Goal: Task Accomplishment & Management: Use online tool/utility

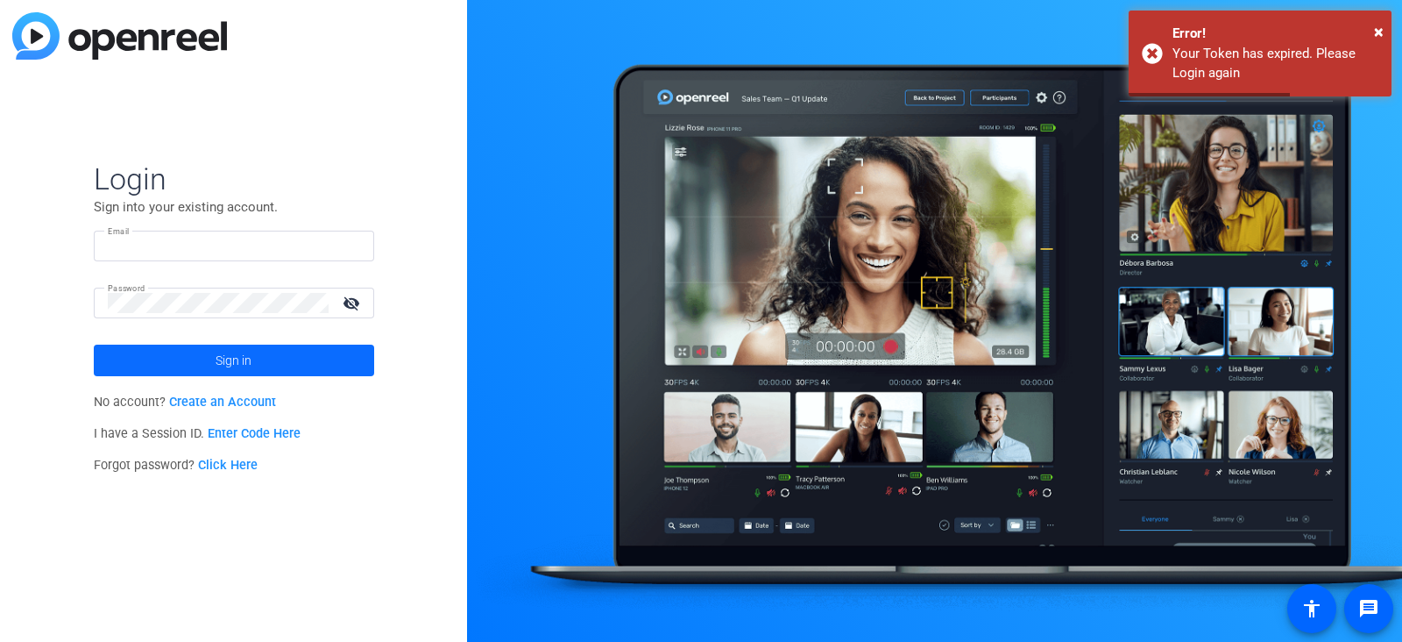
type input "chris.bias@roche.com"
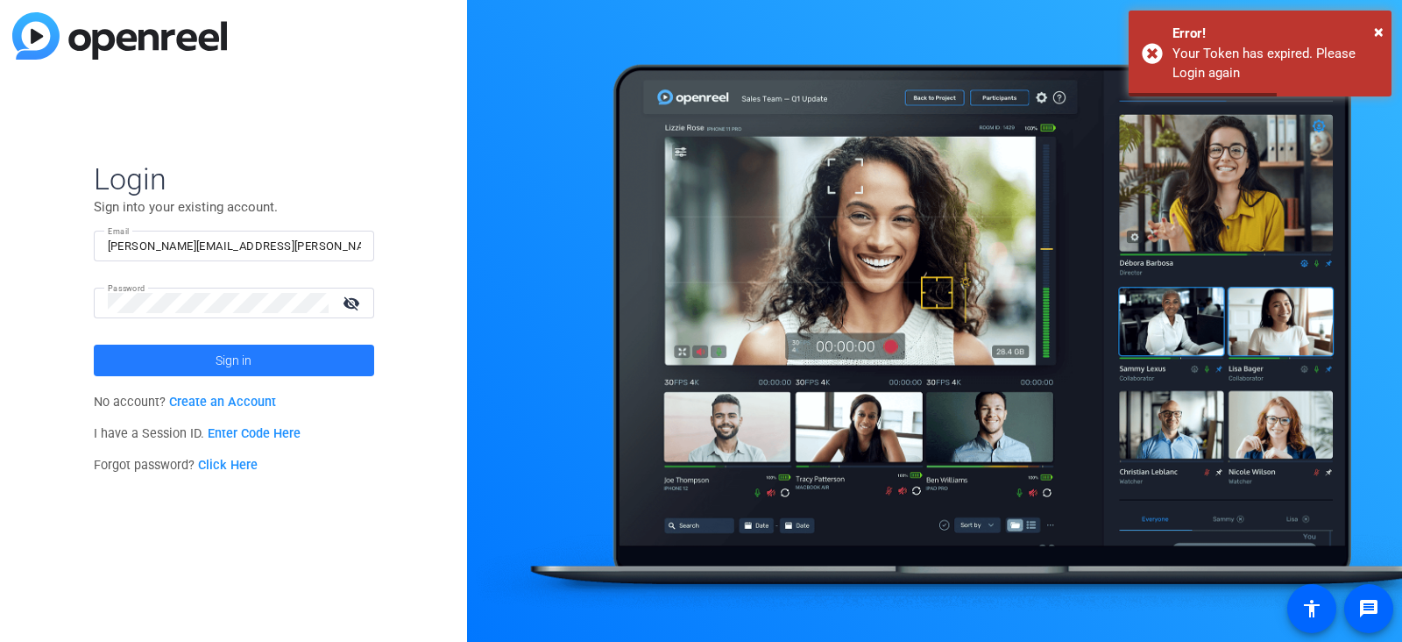
click at [231, 358] on span "Sign in" at bounding box center [234, 360] width 36 height 44
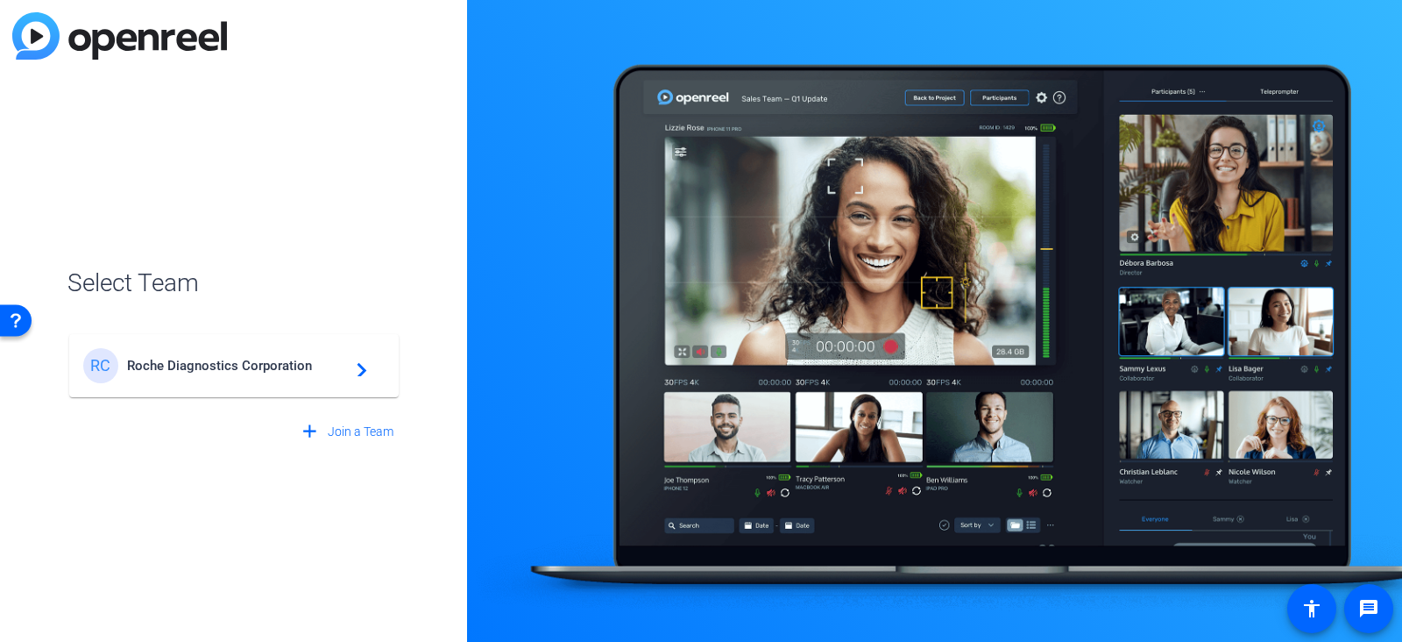
click at [231, 358] on span "Roche Diagnostics Corporation" at bounding box center [236, 366] width 219 height 16
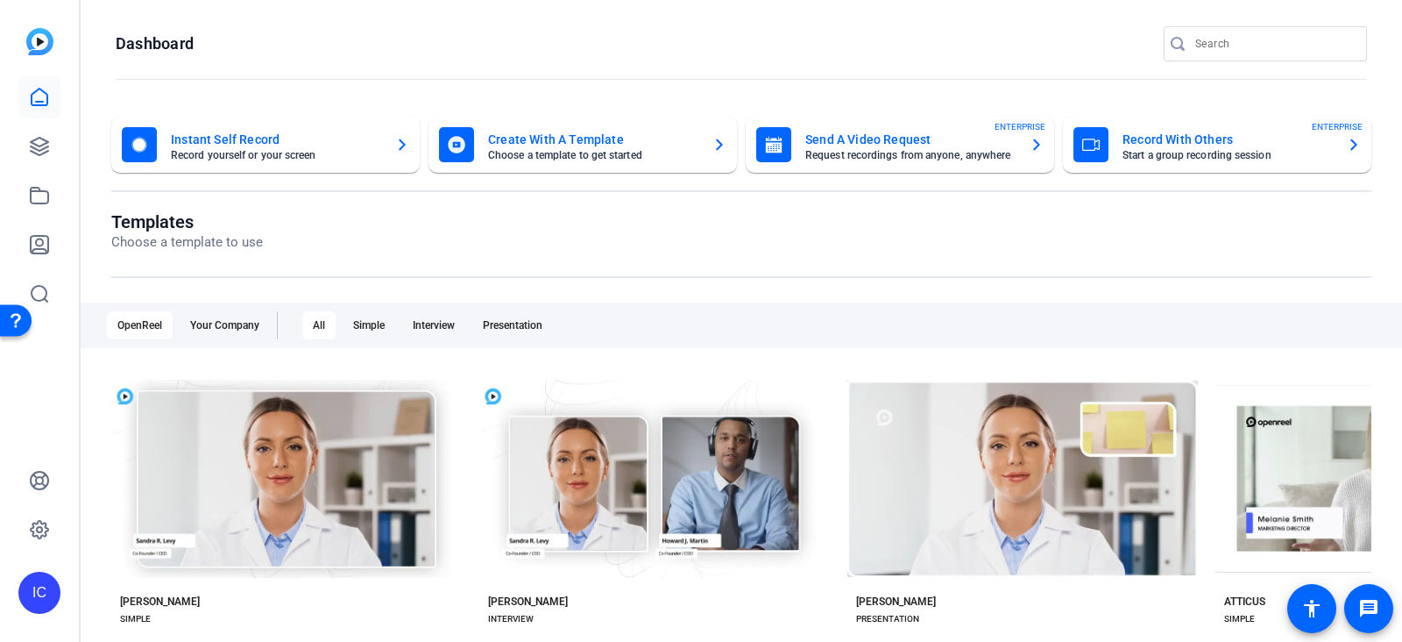
click at [863, 138] on mat-card-title "Send A Video Request" at bounding box center [910, 139] width 210 height 21
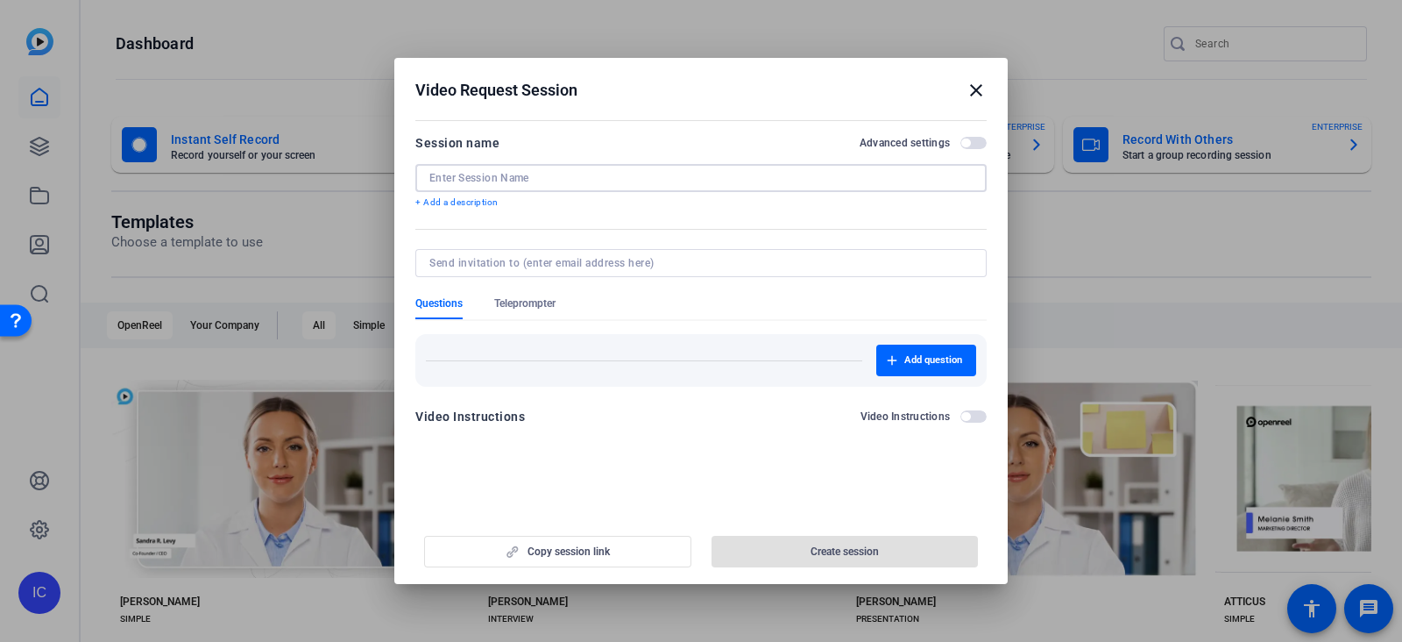
click at [582, 181] on input at bounding box center [700, 178] width 543 height 14
click at [990, 93] on h2 "Video Request Session close" at bounding box center [701, 86] width 614 height 57
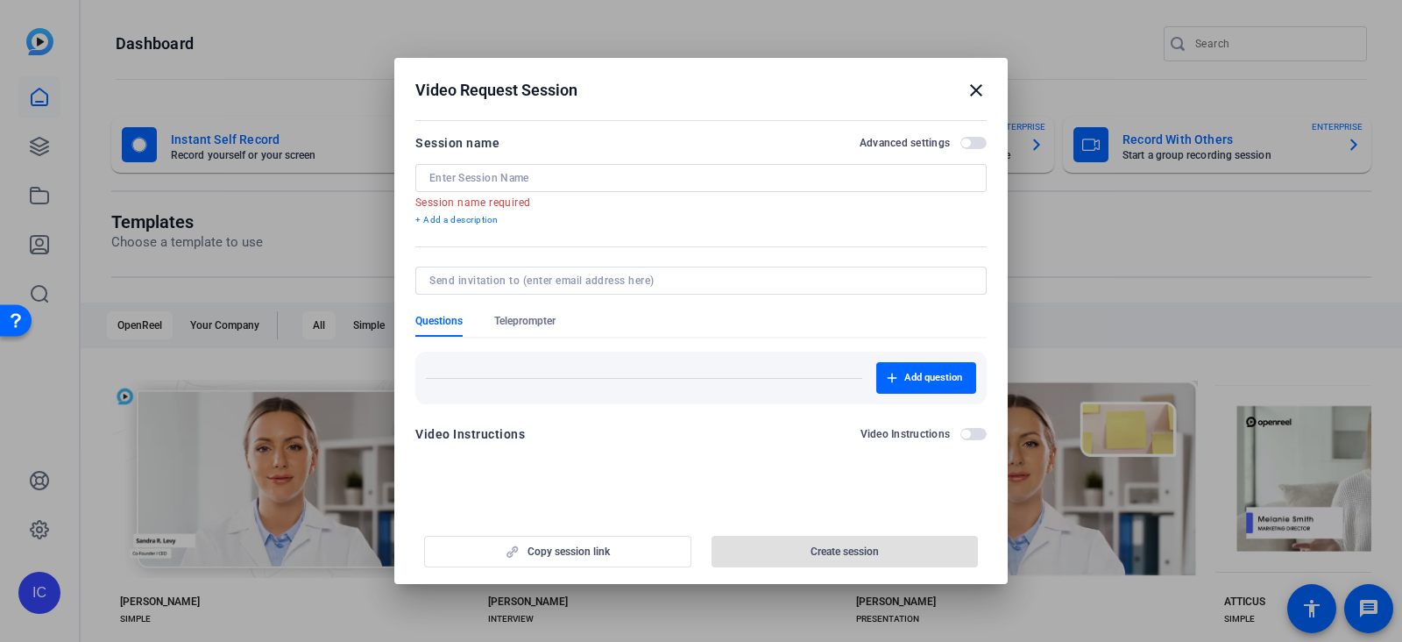
click at [968, 90] on mat-icon "close" at bounding box center [976, 90] width 21 height 21
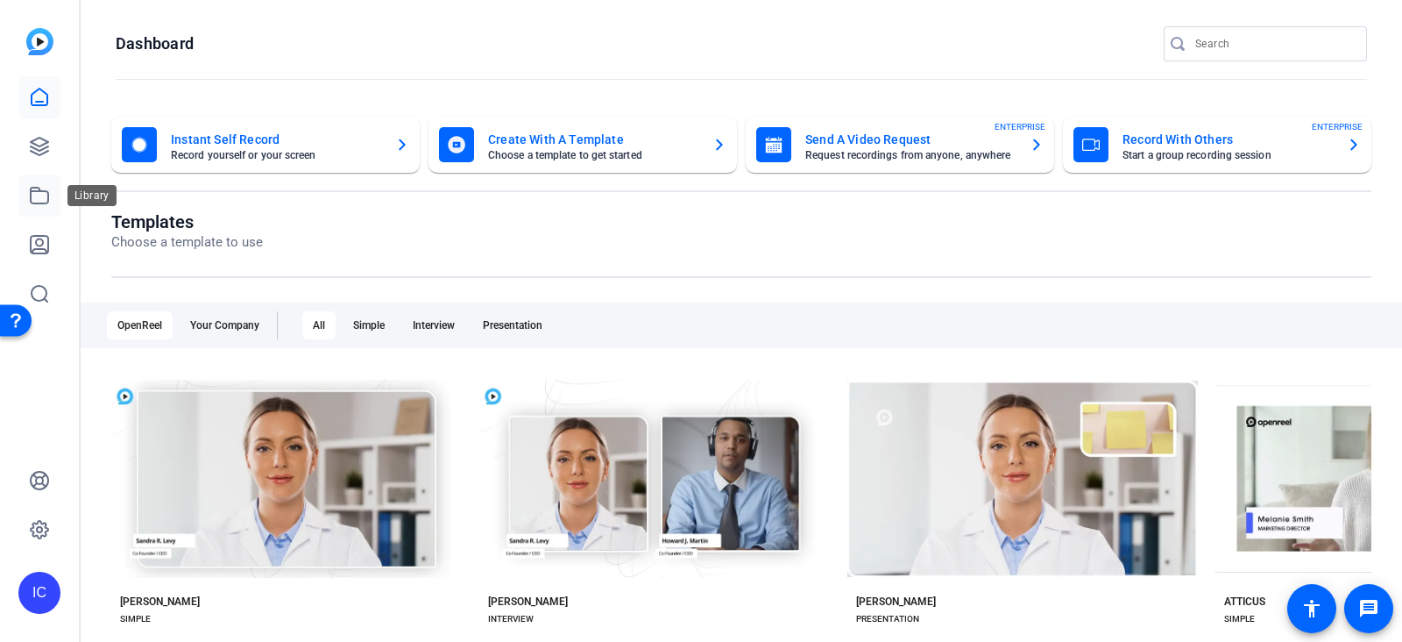
click at [39, 181] on link at bounding box center [39, 195] width 42 height 42
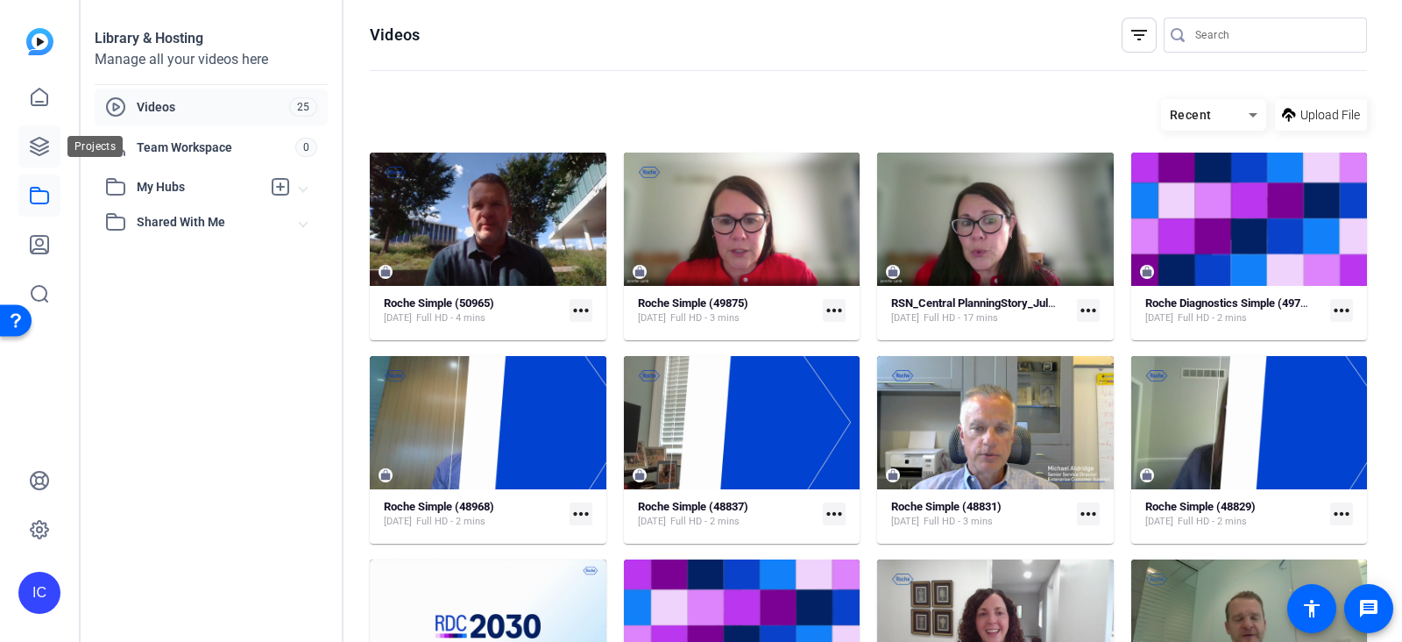
click at [40, 152] on icon at bounding box center [39, 146] width 21 height 21
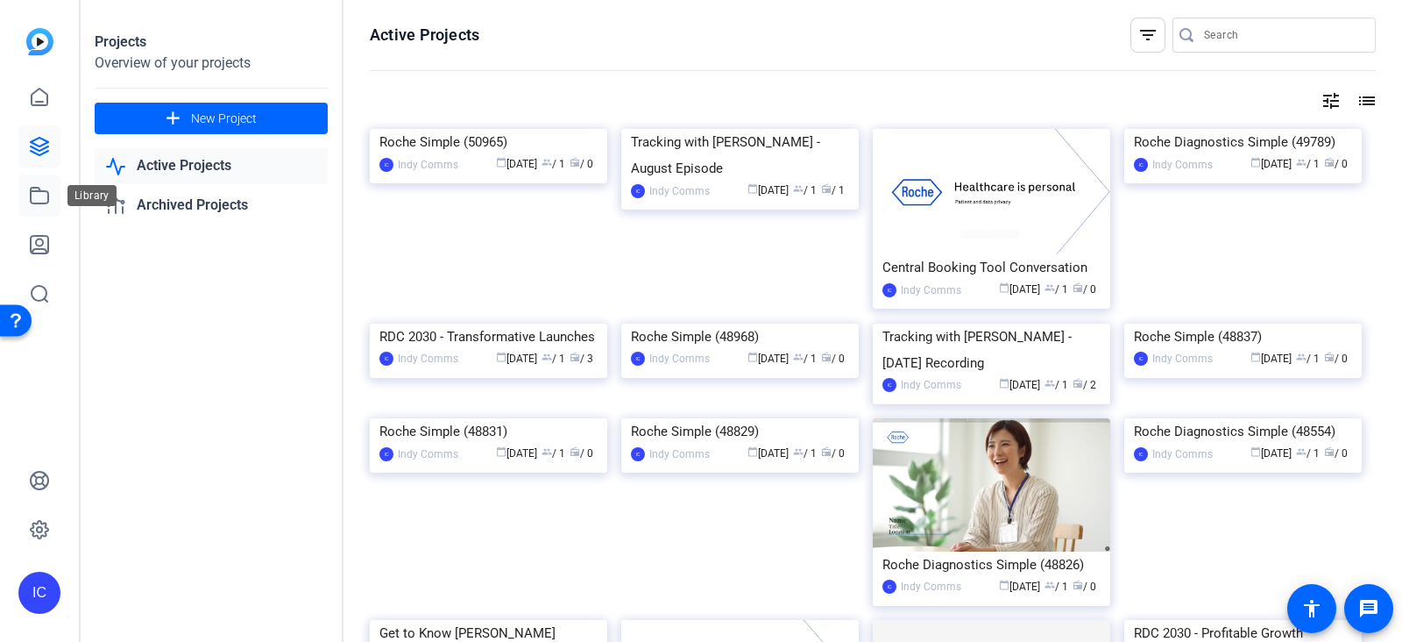
click at [39, 202] on icon at bounding box center [39, 195] width 21 height 21
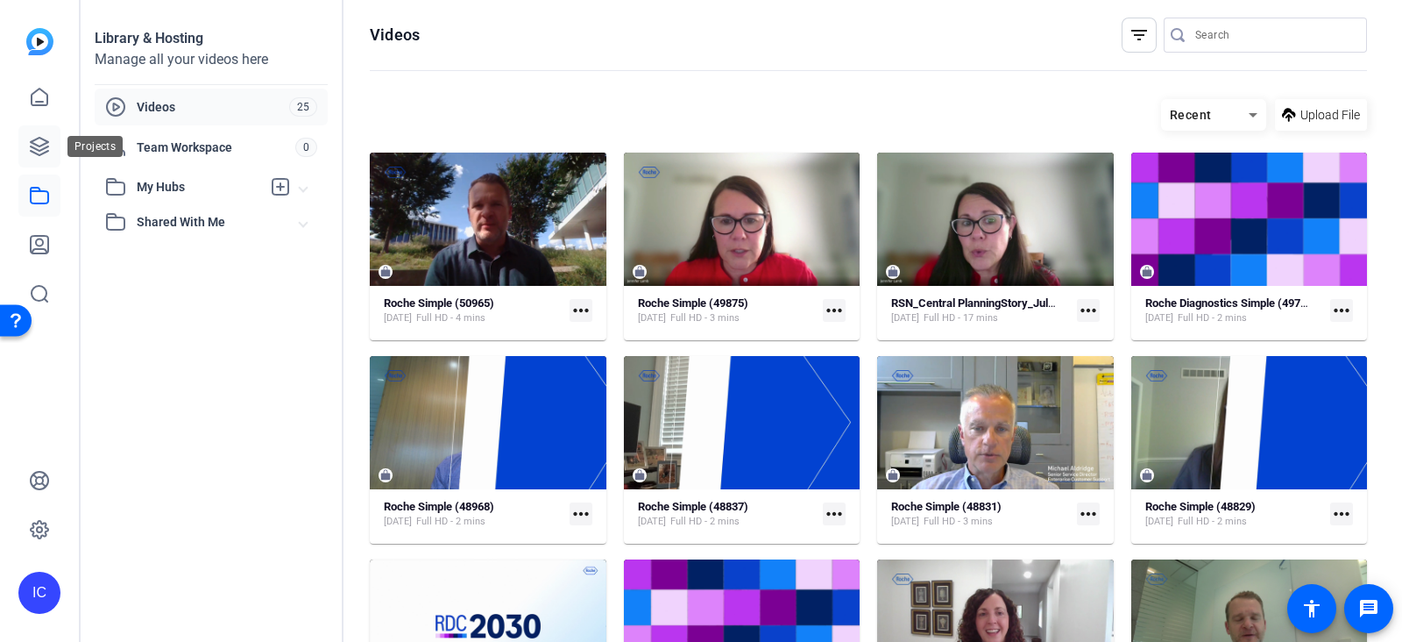
click at [41, 128] on link at bounding box center [39, 146] width 42 height 42
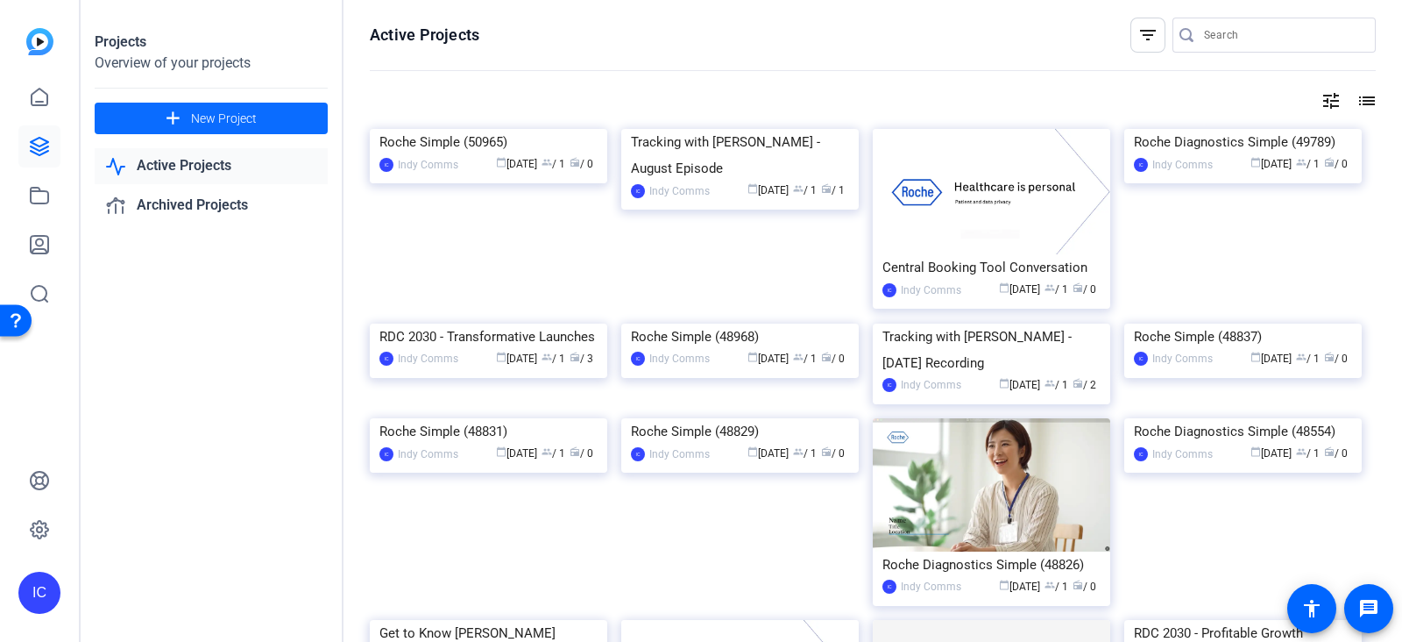
click at [215, 116] on span "New Project" at bounding box center [224, 119] width 66 height 18
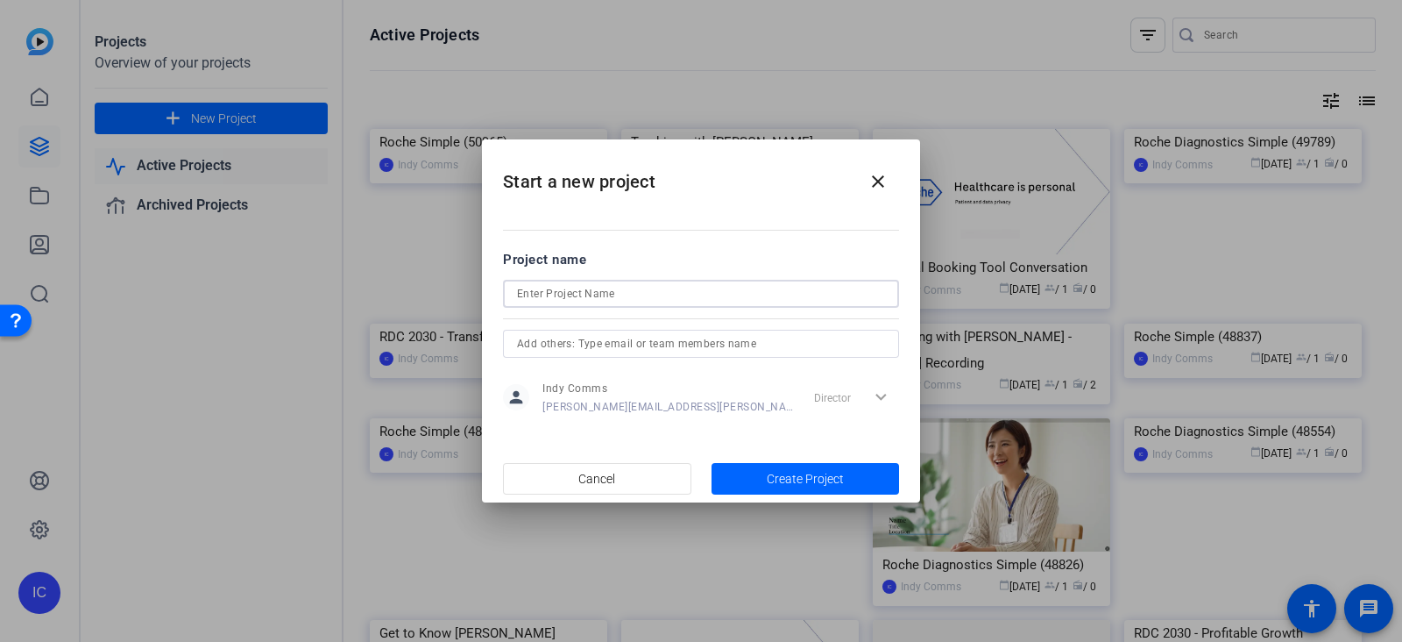
drag, startPoint x: 636, startPoint y: 300, endPoint x: 485, endPoint y: 270, distance: 154.5
click at [635, 300] on input at bounding box center [701, 293] width 368 height 21
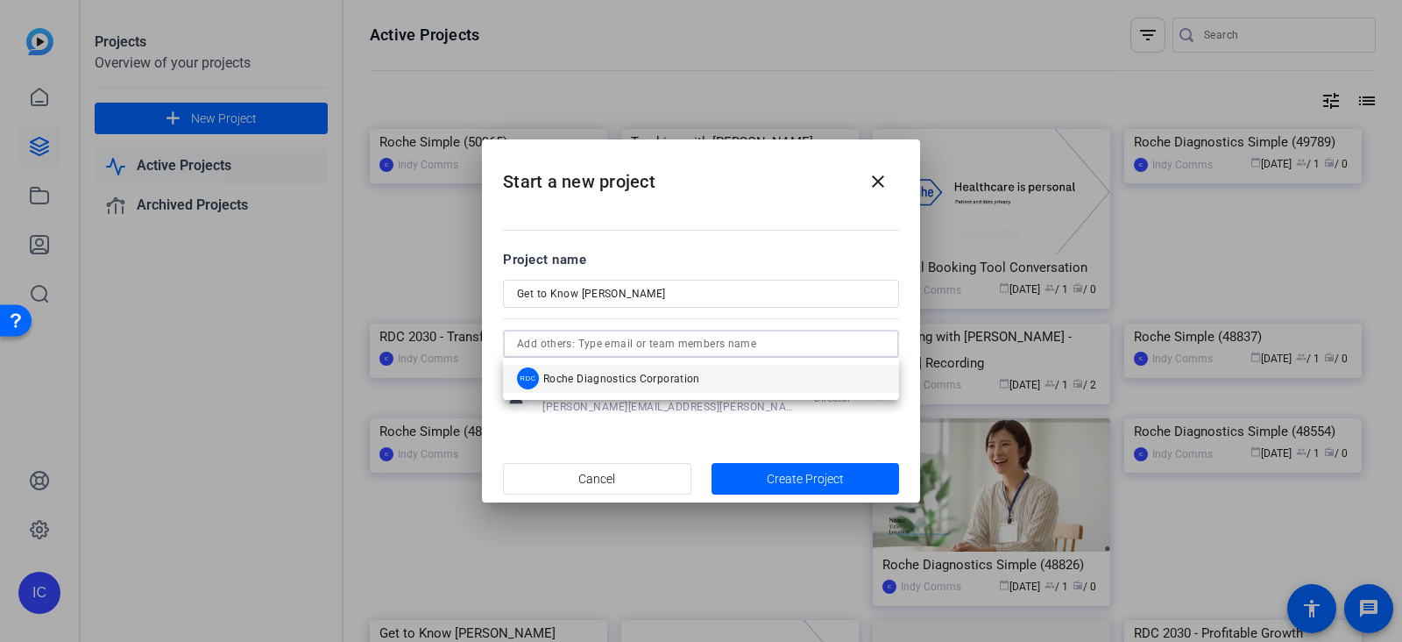
click at [720, 234] on mat-dialog-content "Project name Get to Know Juan Riillo person Indy Comms chris.bias@roche.com Dir…" at bounding box center [701, 332] width 438 height 244
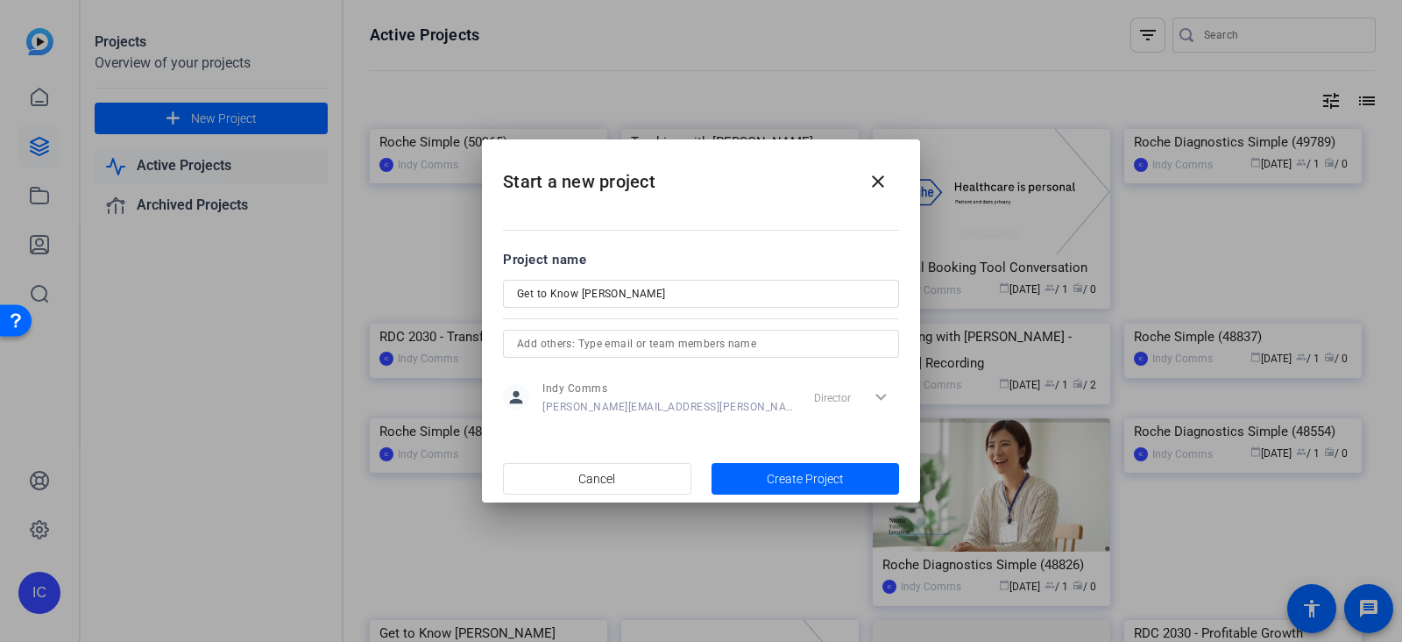
click at [583, 291] on input "Get to Know [PERSON_NAME]" at bounding box center [701, 293] width 368 height 21
type input "Get to Know [PERSON_NAME]"
click at [798, 470] on span "Create Project" at bounding box center [805, 479] width 77 height 18
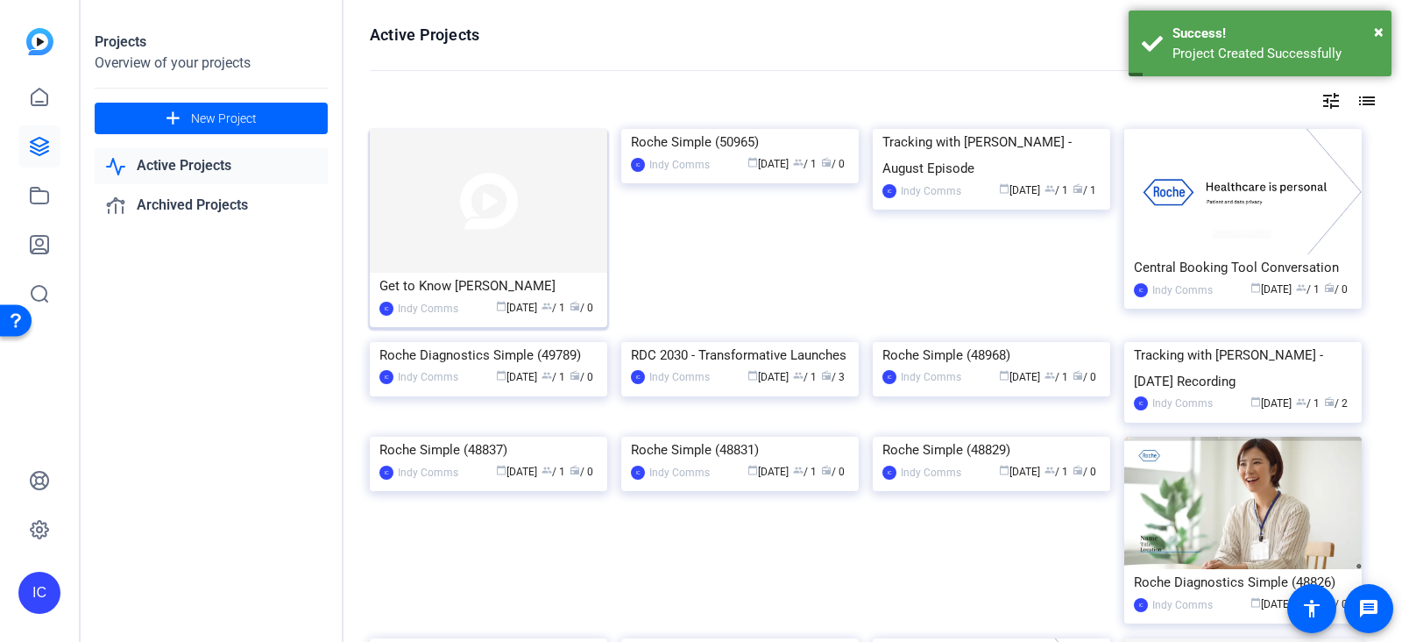
click at [456, 287] on div "Get to Know [PERSON_NAME]" at bounding box center [489, 286] width 218 height 26
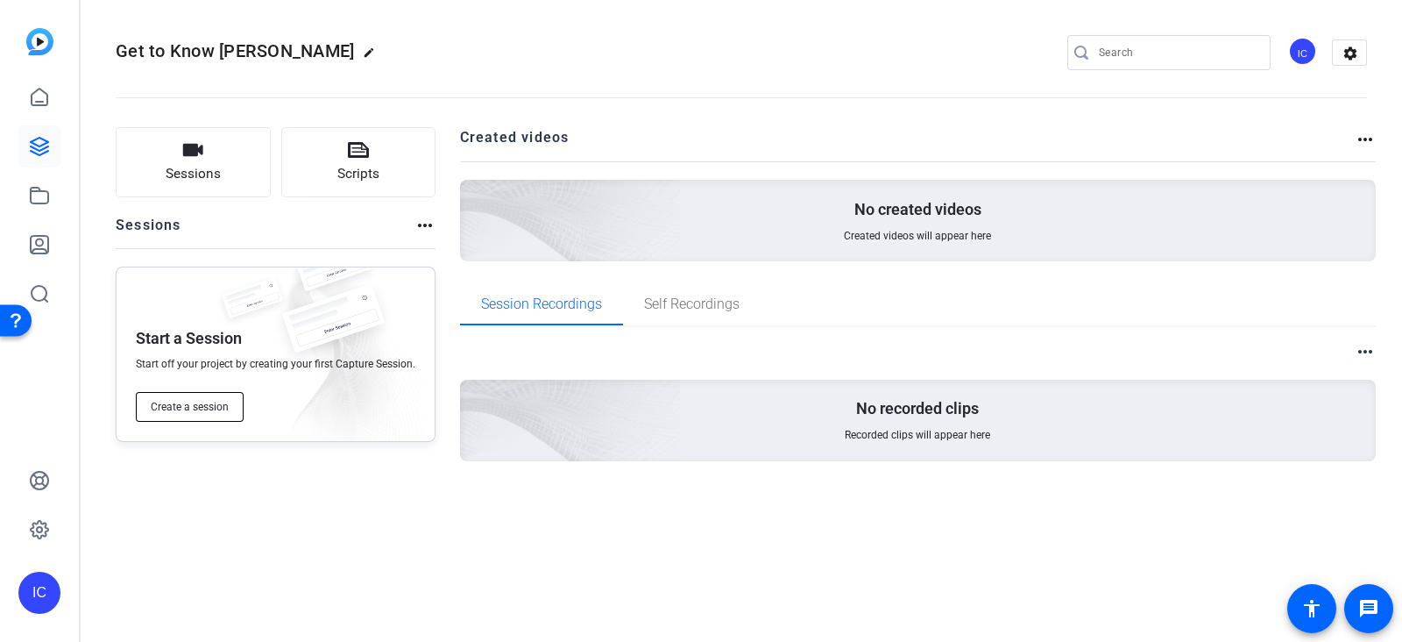
click at [189, 403] on span "Create a session" at bounding box center [190, 407] width 78 height 14
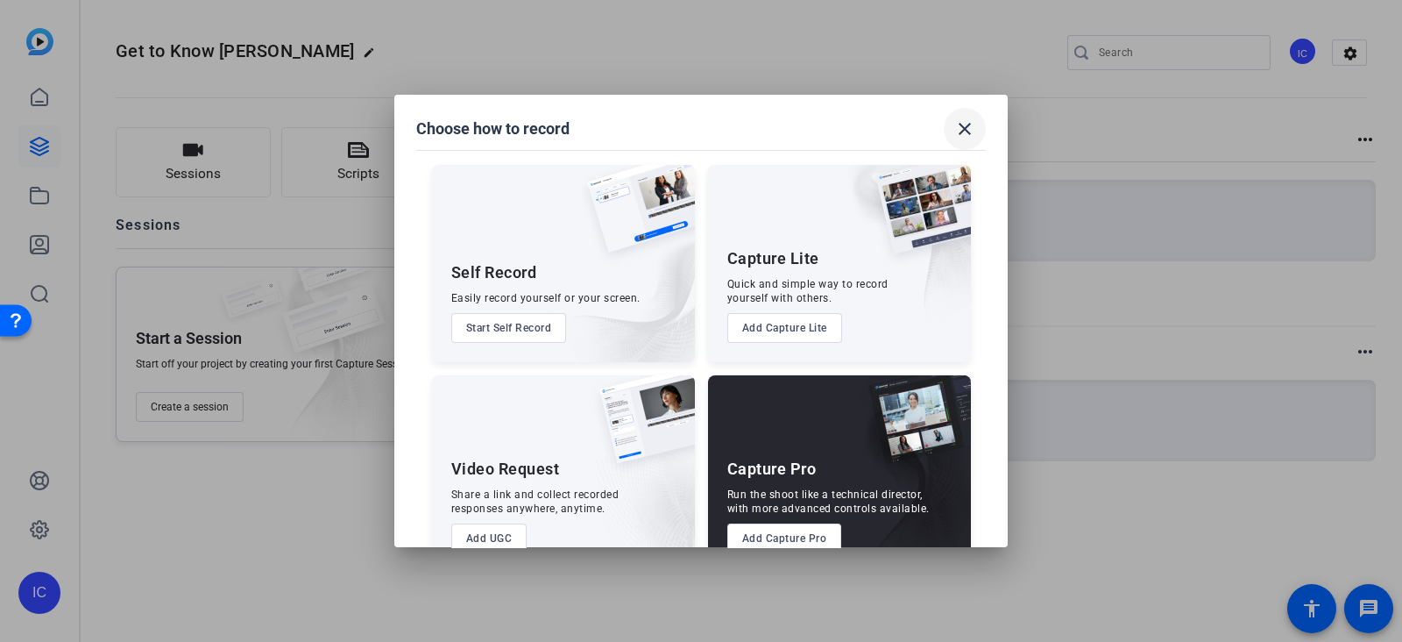
click at [964, 136] on mat-icon "close" at bounding box center [964, 128] width 21 height 21
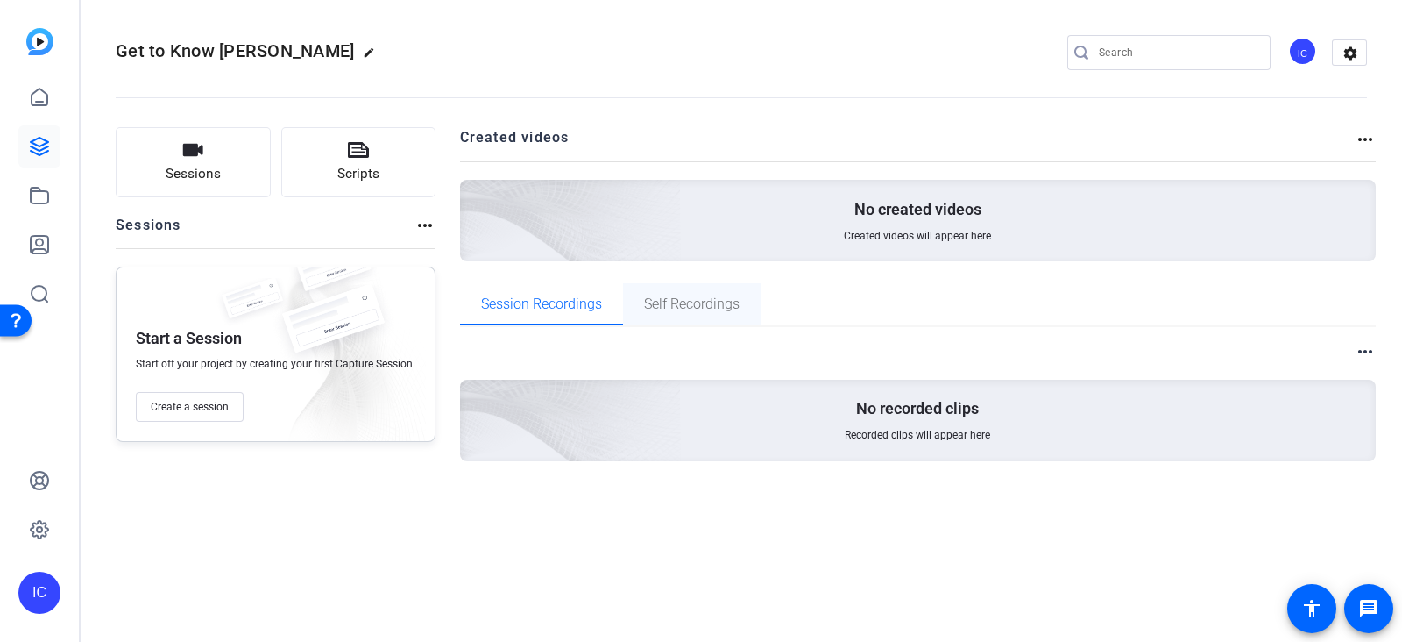
click at [670, 318] on span "Self Recordings" at bounding box center [692, 304] width 96 height 42
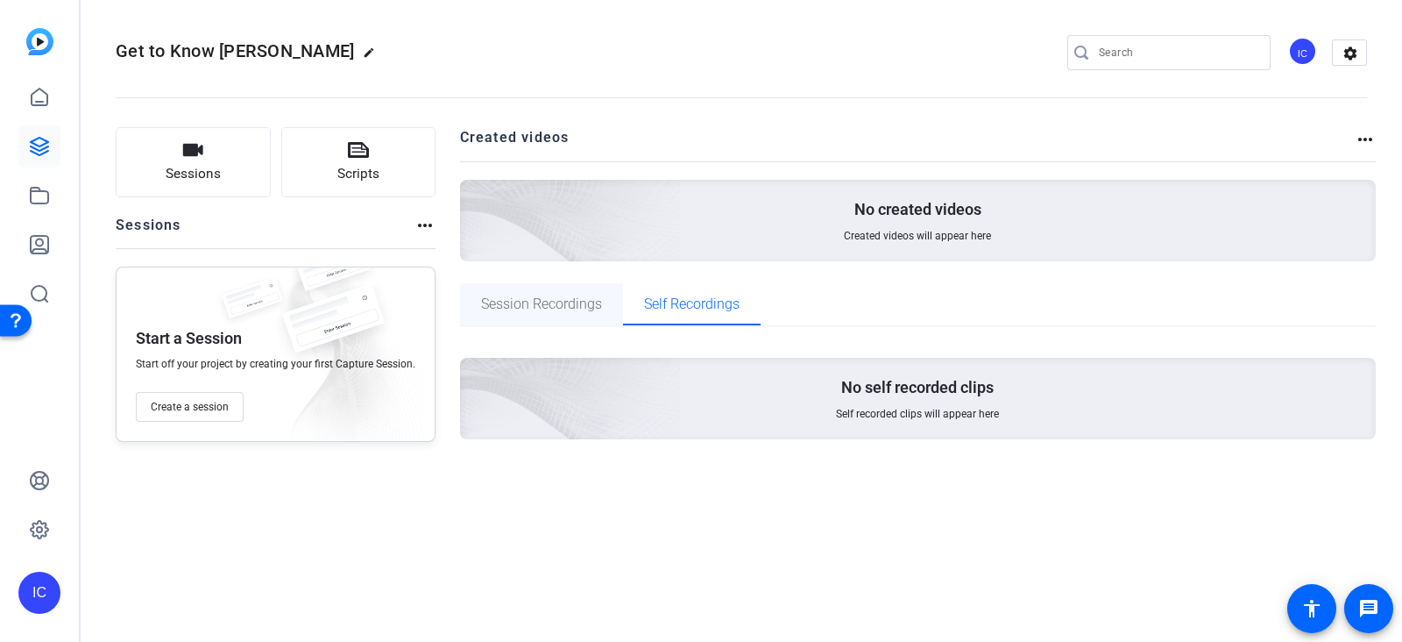
click at [550, 313] on span "Session Recordings" at bounding box center [541, 304] width 121 height 42
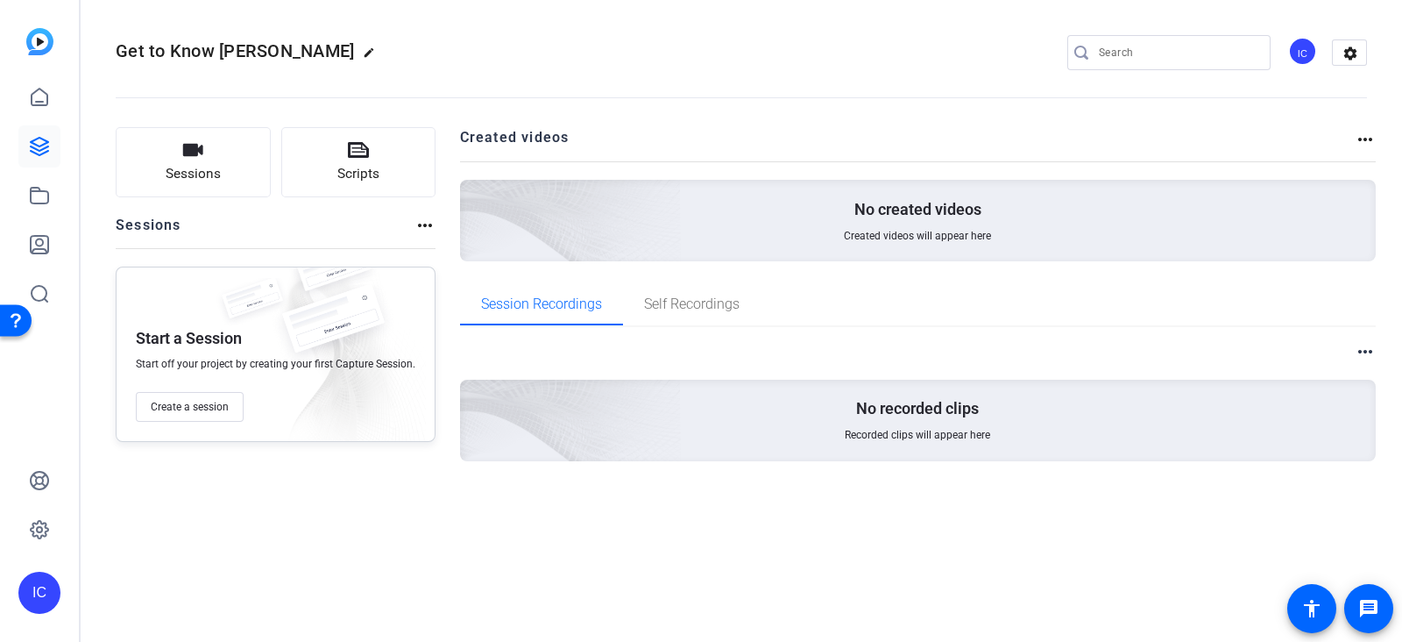
click at [427, 220] on mat-icon "more_horiz" at bounding box center [425, 225] width 21 height 21
click at [171, 407] on div at bounding box center [701, 321] width 1402 height 642
click at [188, 411] on span "Create a session" at bounding box center [190, 407] width 78 height 14
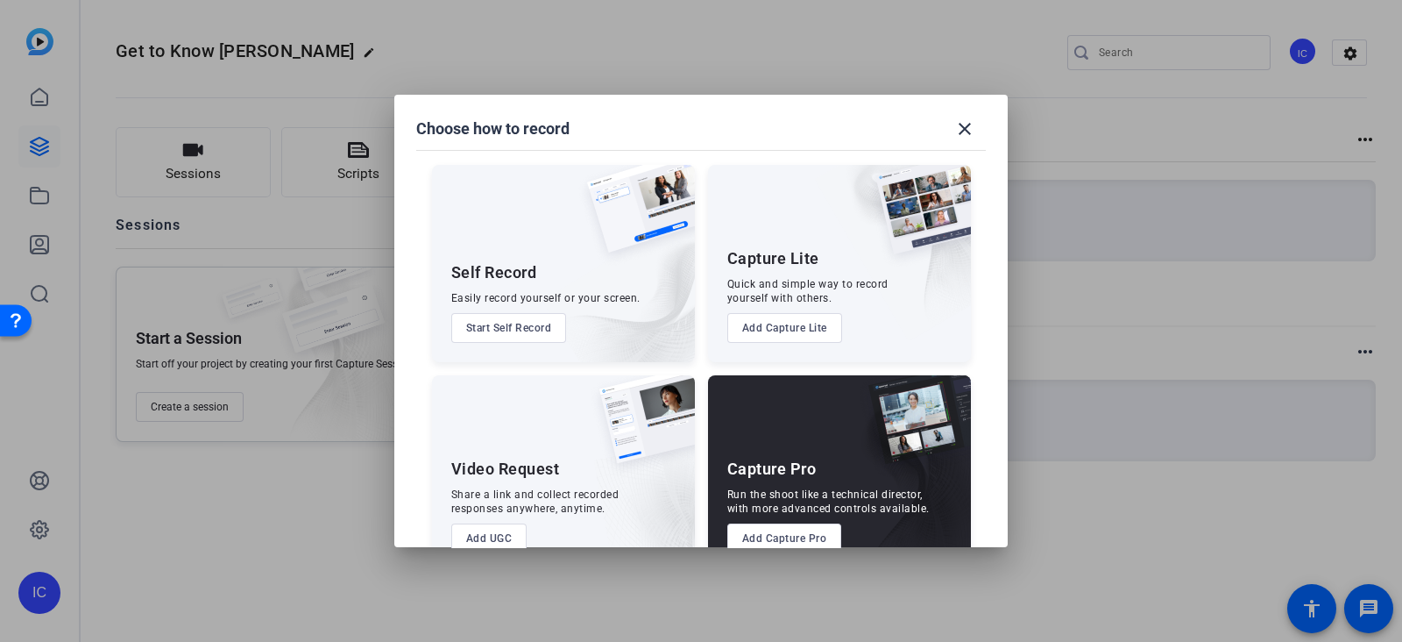
scroll to position [43, 0]
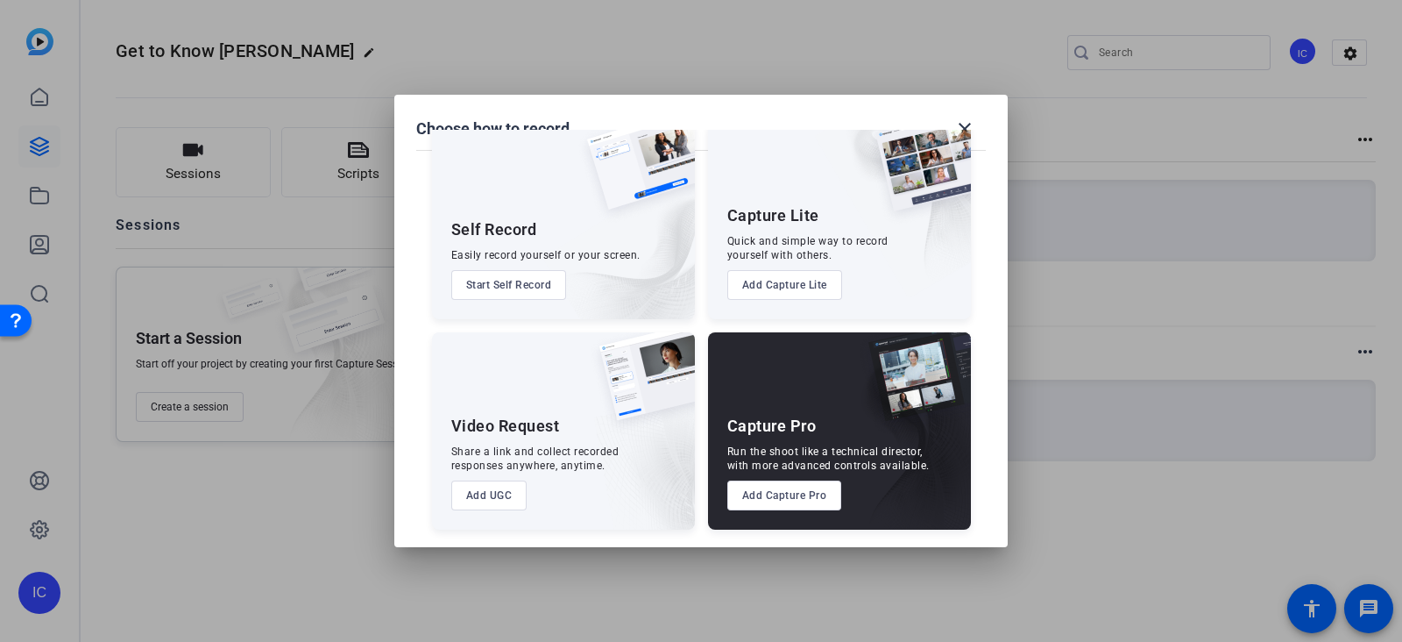
click at [485, 493] on button "Add UGC" at bounding box center [489, 495] width 76 height 30
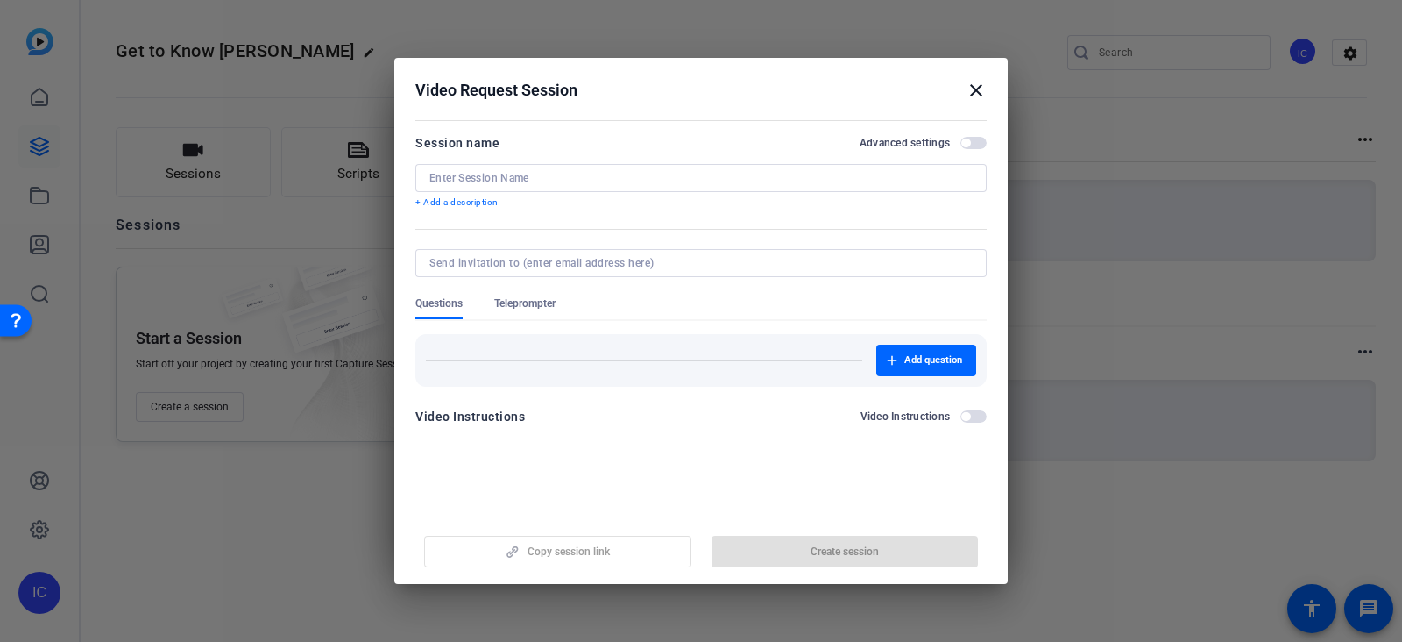
click at [494, 174] on input at bounding box center [700, 178] width 543 height 14
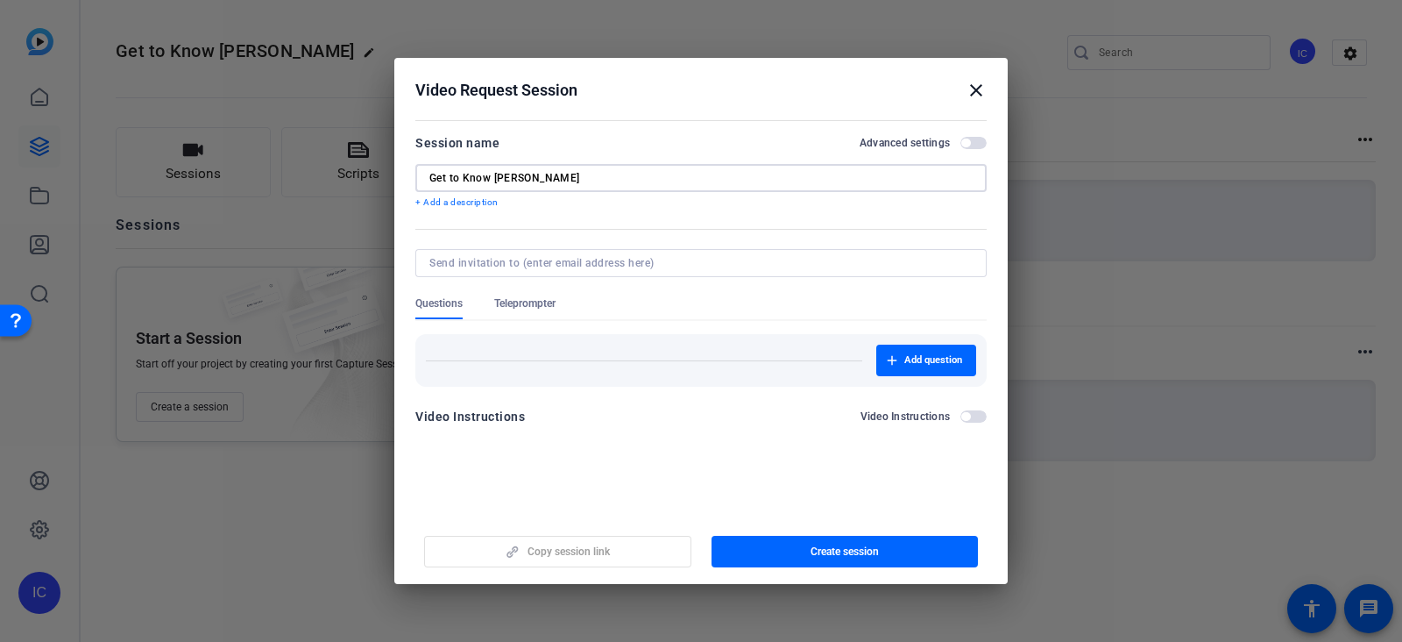
type input "Get to Know [PERSON_NAME]"
click at [490, 365] on div "Add question" at bounding box center [701, 360] width 550 height 32
click at [525, 297] on span "Teleprompter" at bounding box center [524, 303] width 61 height 14
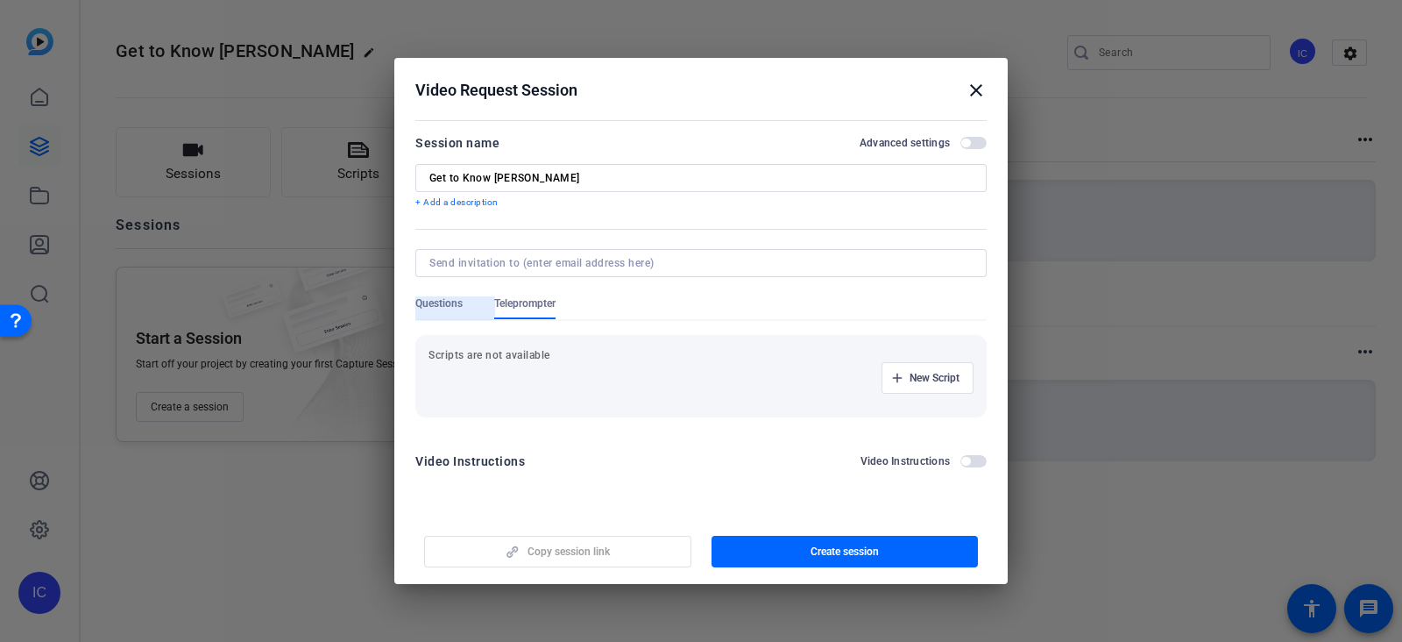
click at [429, 304] on span "Questions" at bounding box center [438, 303] width 47 height 14
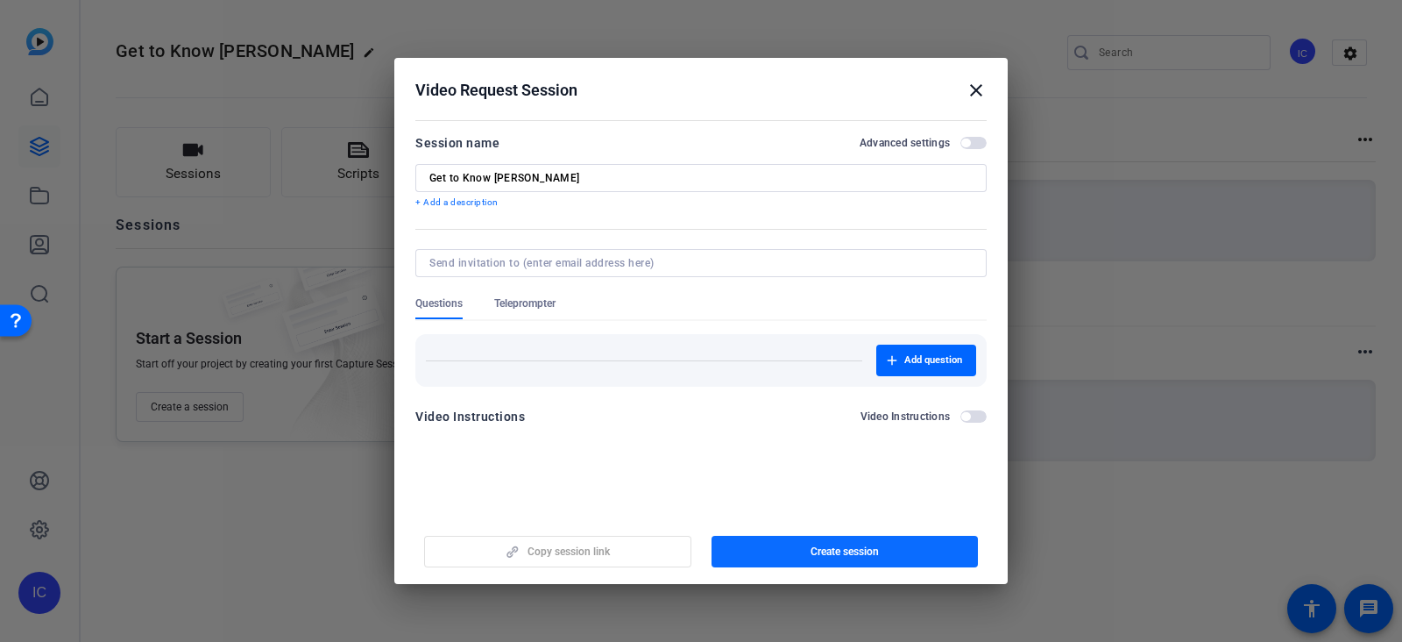
click at [754, 553] on span "button" at bounding box center [845, 551] width 267 height 42
click at [583, 552] on span "Copy session link" at bounding box center [569, 551] width 82 height 14
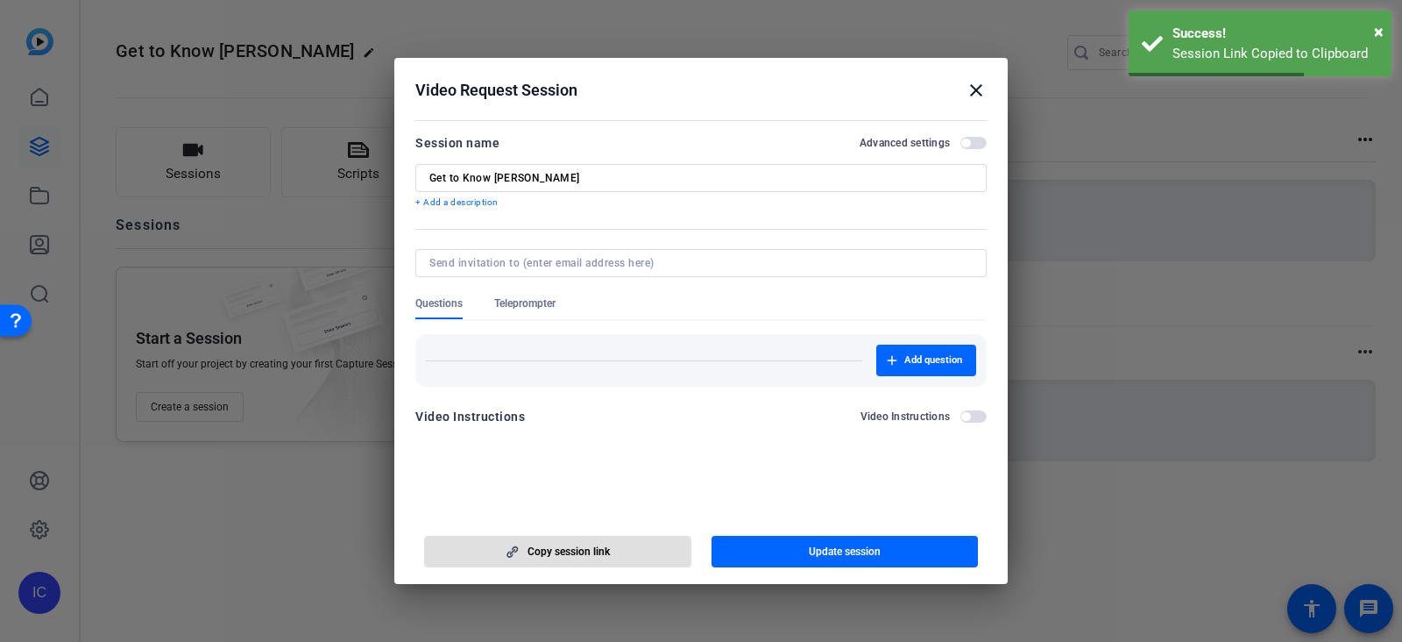
click at [258, 538] on div at bounding box center [701, 321] width 1402 height 642
